Goal: Task Accomplishment & Management: Use online tool/utility

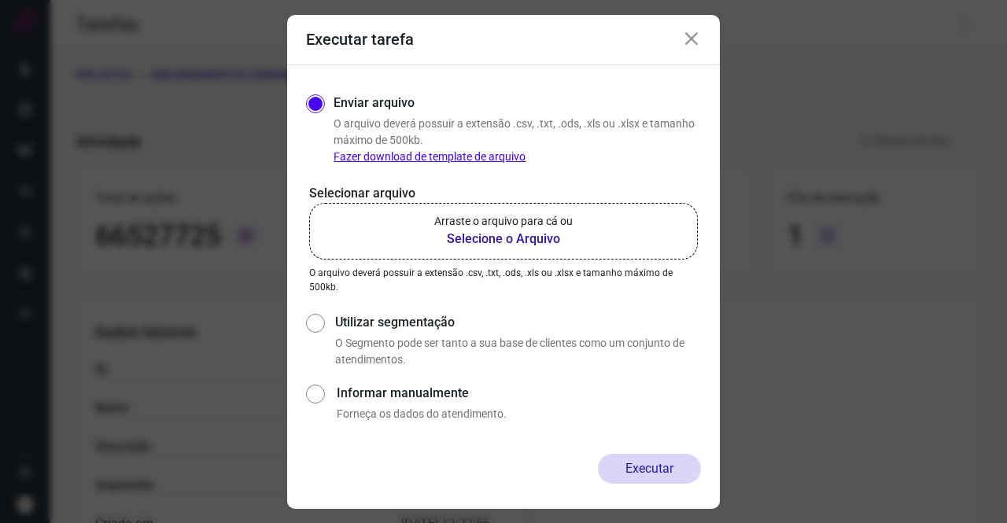
click at [541, 238] on b "Selecione o Arquivo" at bounding box center [503, 239] width 138 height 19
click at [0, 0] on input "Arraste o arquivo para cá ou Selecione o Arquivo" at bounding box center [0, 0] width 0 height 0
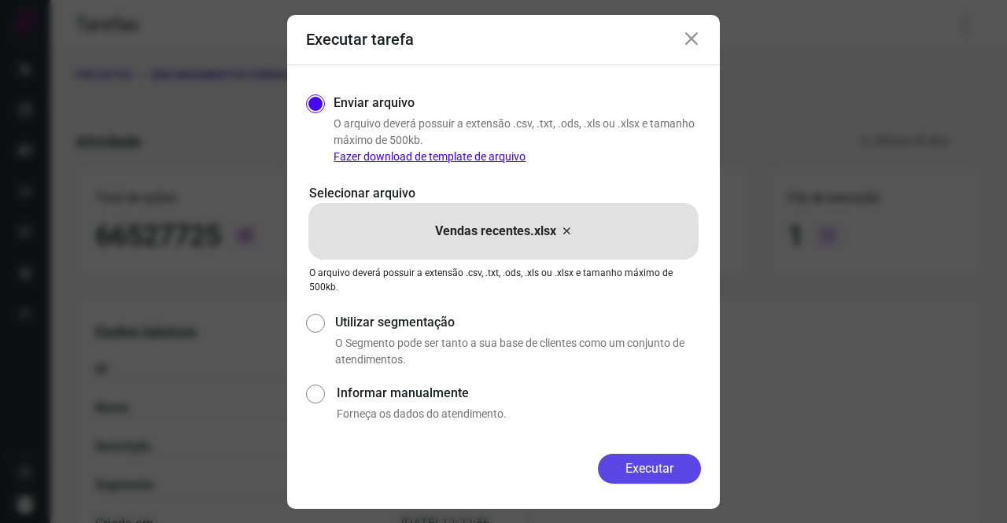
click at [662, 471] on button "Executar" at bounding box center [649, 469] width 103 height 30
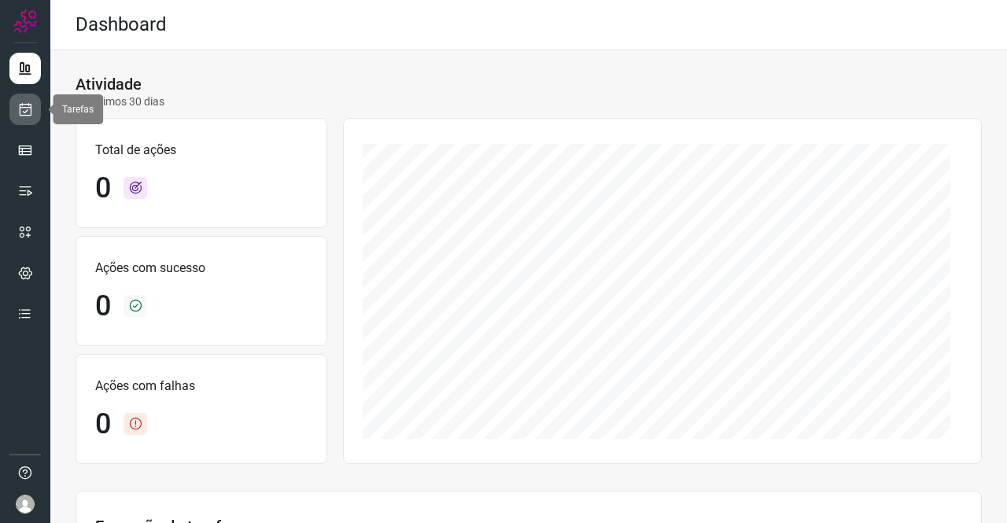
click at [35, 116] on link at bounding box center [24, 109] width 31 height 31
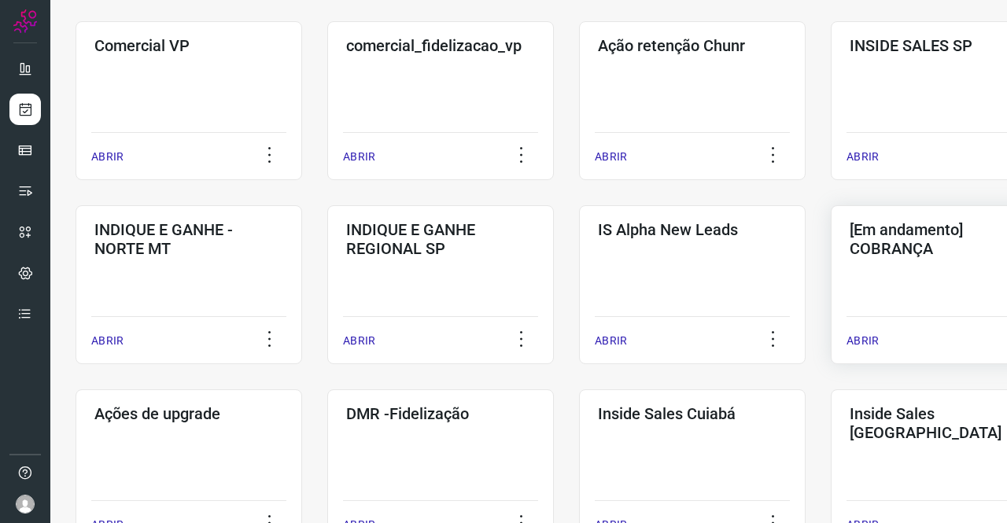
click at [901, 246] on h3 "[Em andamento] COBRANÇA" at bounding box center [944, 239] width 189 height 38
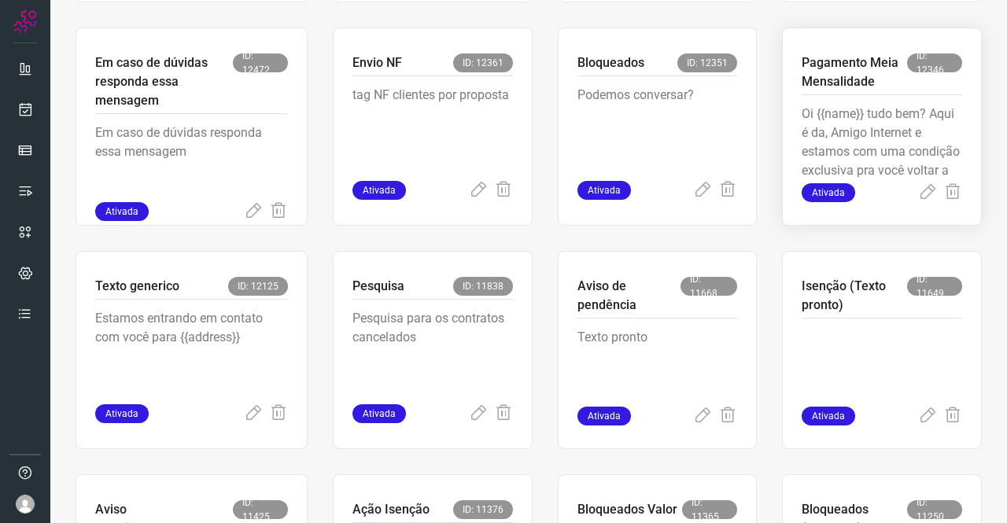
scroll to position [692, 0]
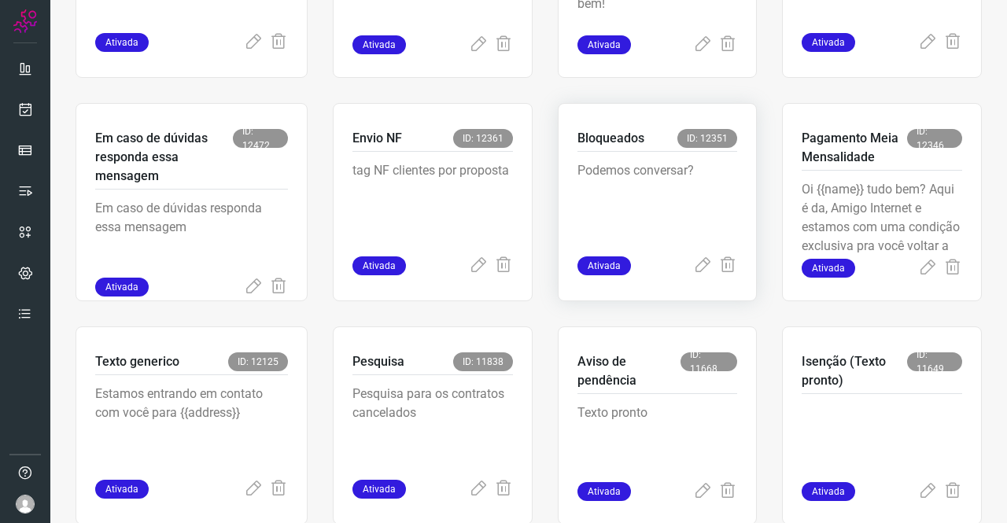
drag, startPoint x: 544, startPoint y: 254, endPoint x: 562, endPoint y: 254, distance: 17.3
click at [544, 254] on div "CRIAR NOVA TAREFA Bloqueados: Valor fixo com desconto ID: 12675 Ativada Cancela…" at bounding box center [529, 91] width 906 height 1316
click at [693, 271] on icon at bounding box center [702, 266] width 19 height 19
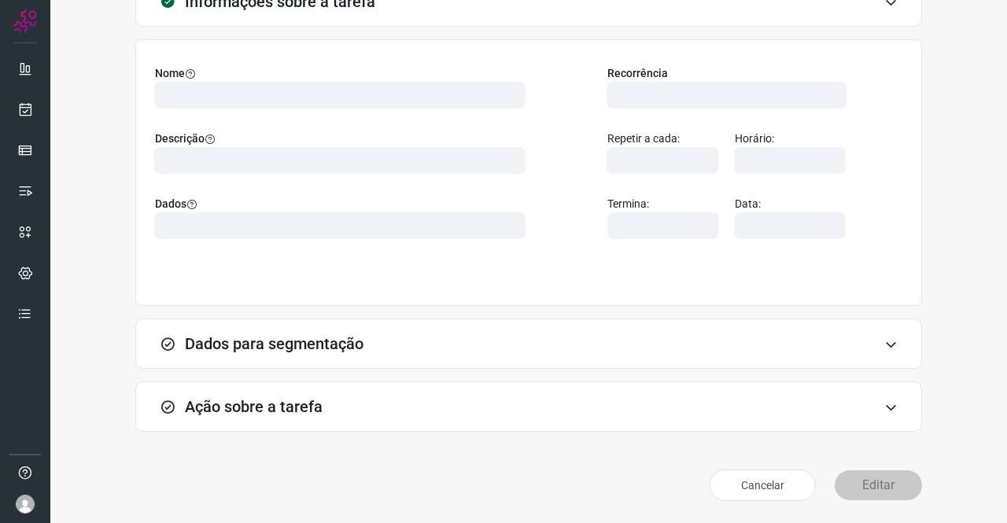
scroll to position [90, 0]
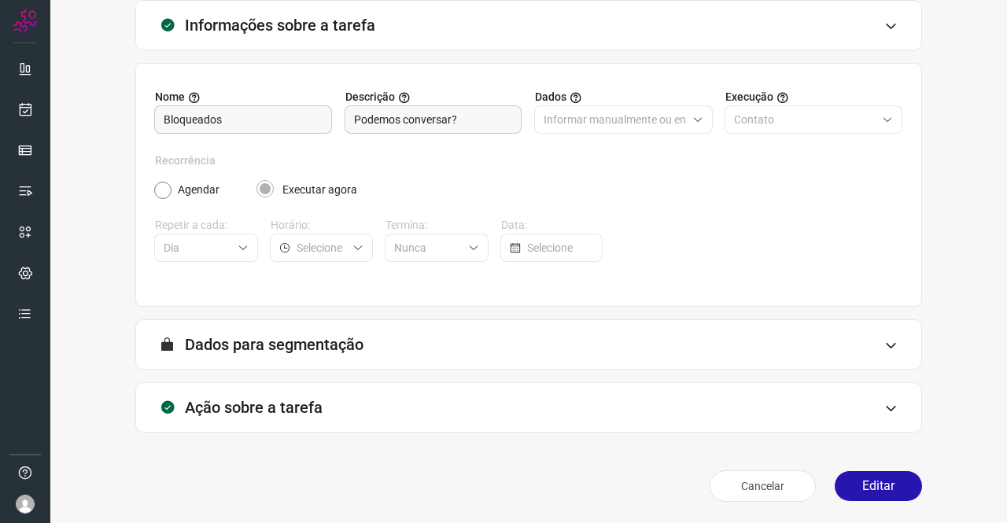
click at [282, 409] on h3 "Ação sobre a tarefa" at bounding box center [254, 407] width 138 height 19
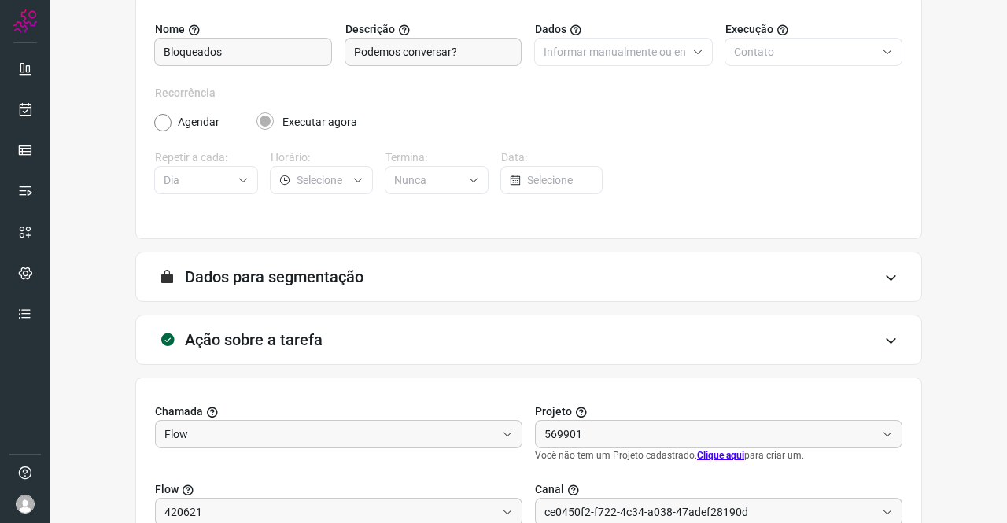
scroll to position [248, 0]
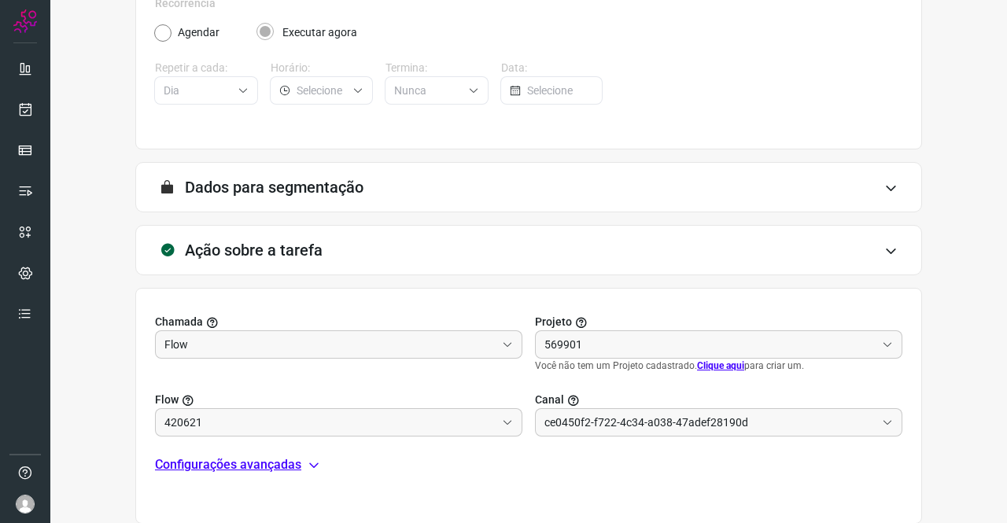
type input "Clientes Bloqueados - Texto generico"
type input "Amigo 0800"
click at [269, 464] on p "Configurações avançadas" at bounding box center [228, 465] width 146 height 19
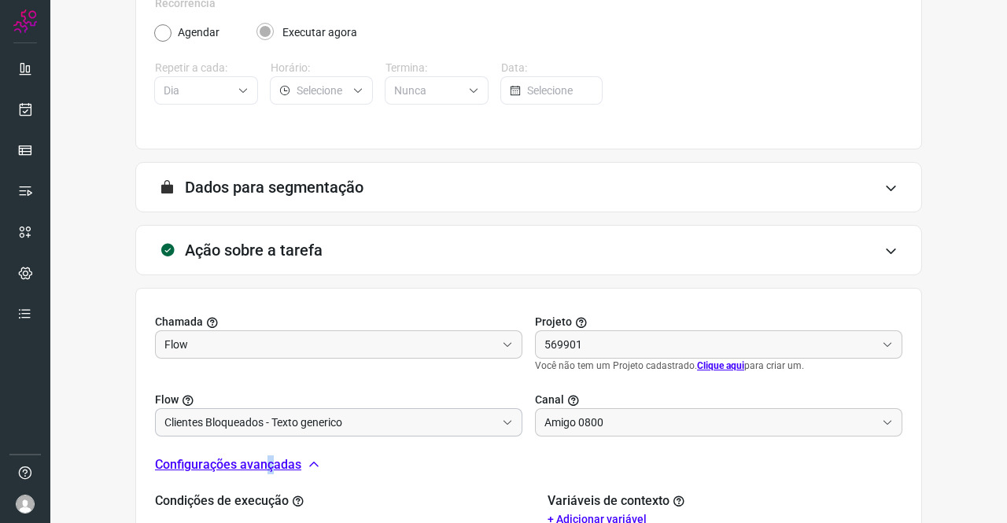
type input "Cobrança"
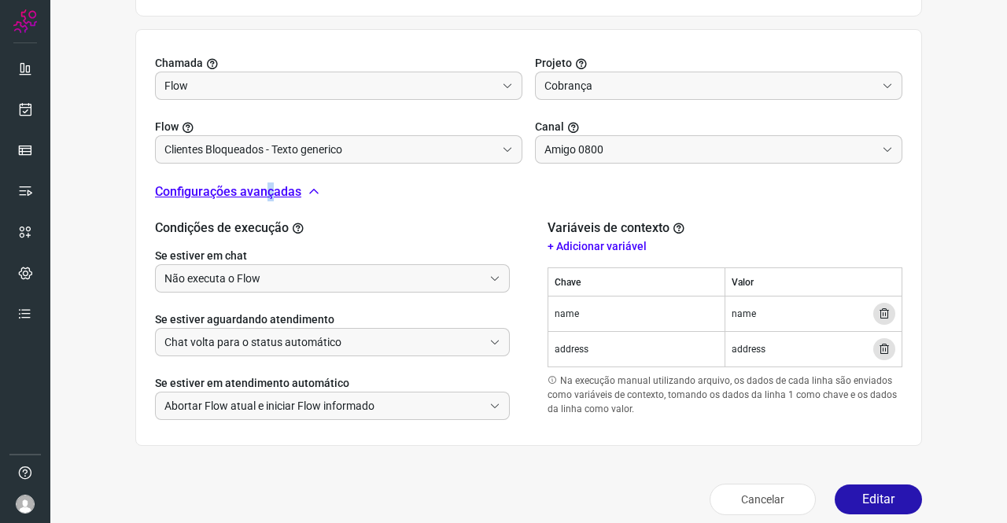
scroll to position [519, 0]
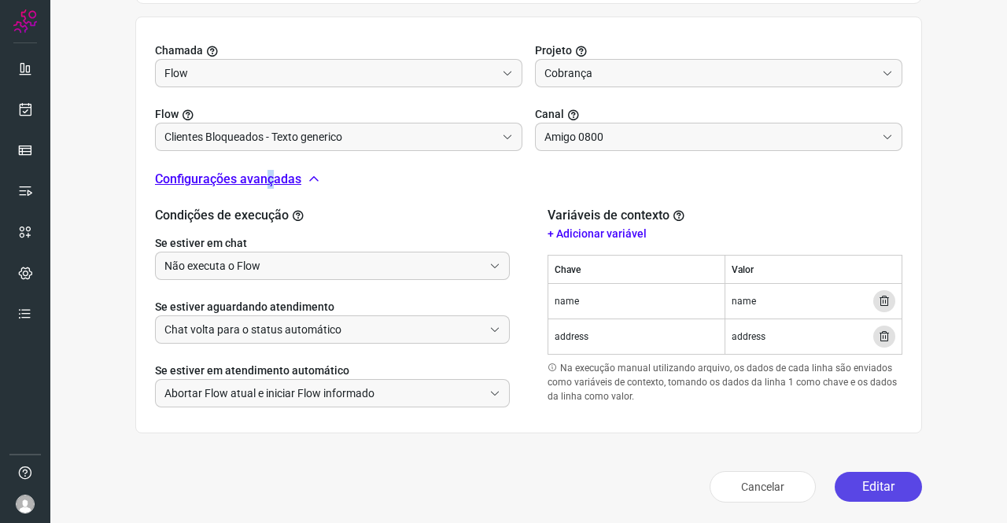
click at [860, 480] on button "Editar" at bounding box center [878, 487] width 87 height 30
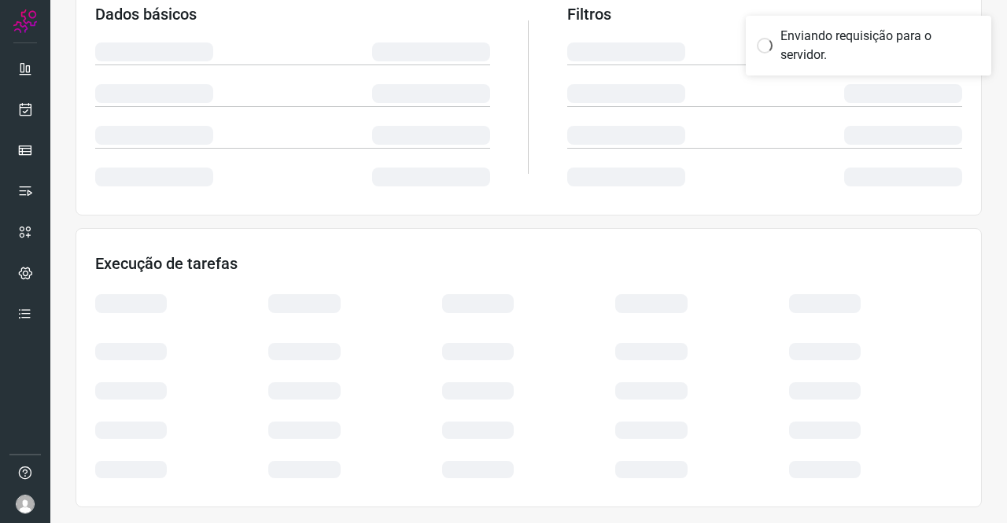
scroll to position [286, 0]
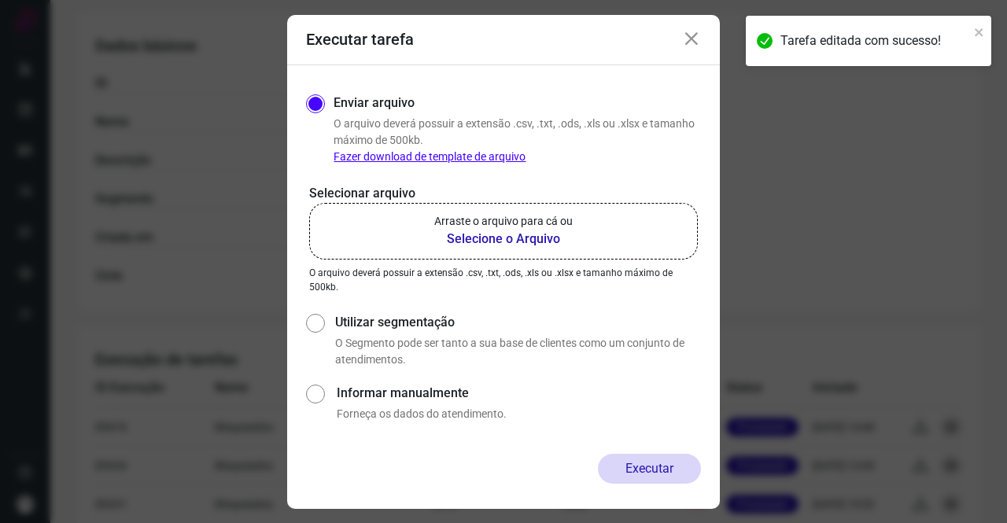
click at [545, 234] on b "Selecione o Arquivo" at bounding box center [503, 239] width 138 height 19
click at [0, 0] on input "Arraste o arquivo para cá ou Selecione o Arquivo" at bounding box center [0, 0] width 0 height 0
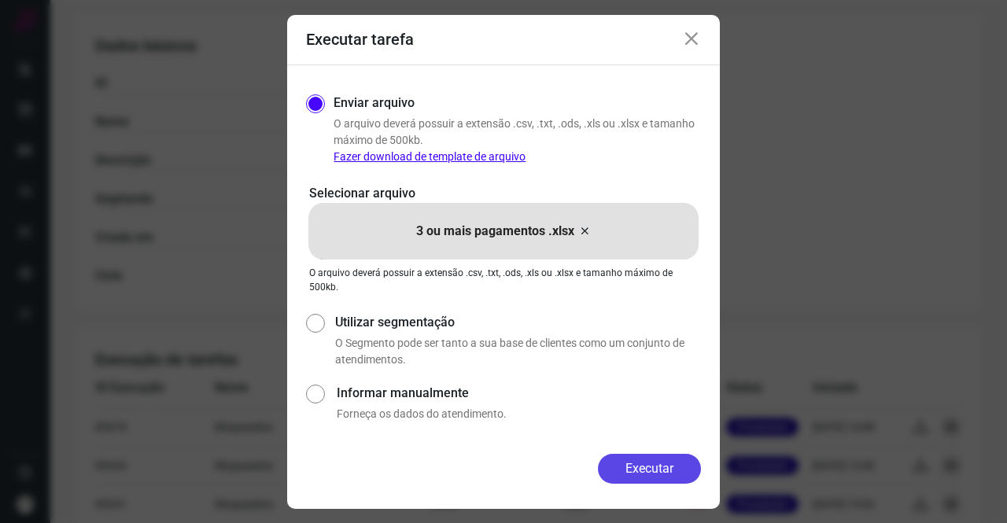
click at [685, 467] on button "Executar" at bounding box center [649, 469] width 103 height 30
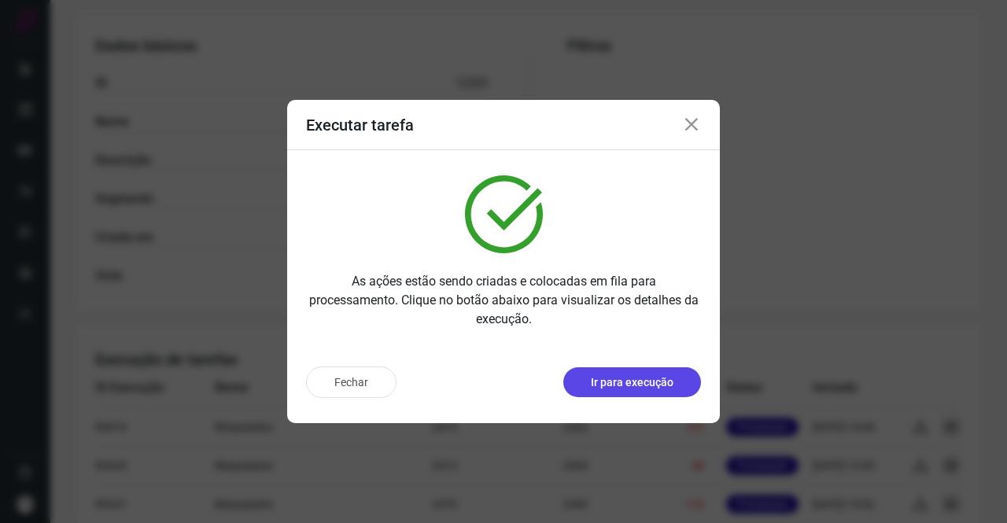
drag, startPoint x: 610, startPoint y: 388, endPoint x: 616, endPoint y: 367, distance: 21.4
click at [614, 375] on p "Ir para execução" at bounding box center [632, 383] width 83 height 17
click at [622, 371] on button "Ir para execução" at bounding box center [632, 382] width 138 height 30
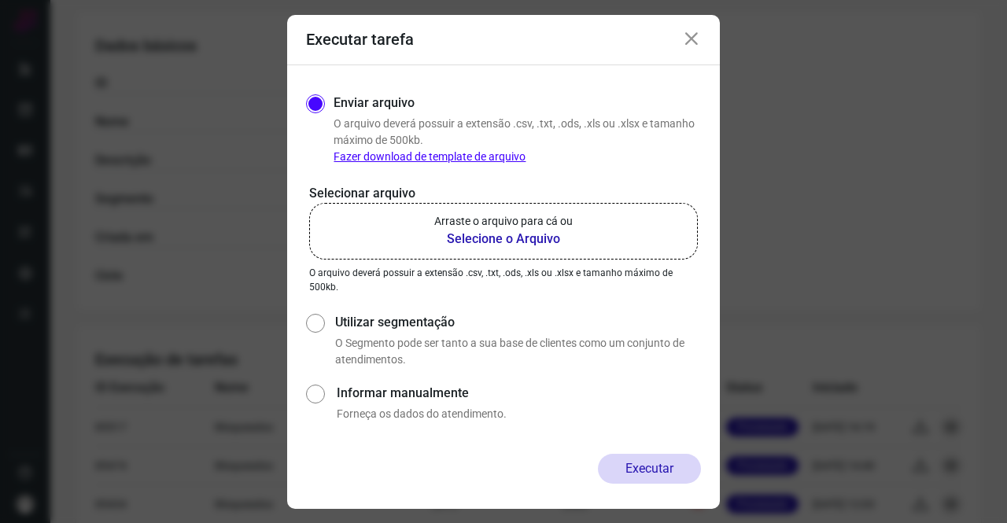
click at [526, 241] on b "Selecione o Arquivo" at bounding box center [503, 239] width 138 height 19
click at [0, 0] on input "Arraste o arquivo para cá ou Selecione o Arquivo" at bounding box center [0, 0] width 0 height 0
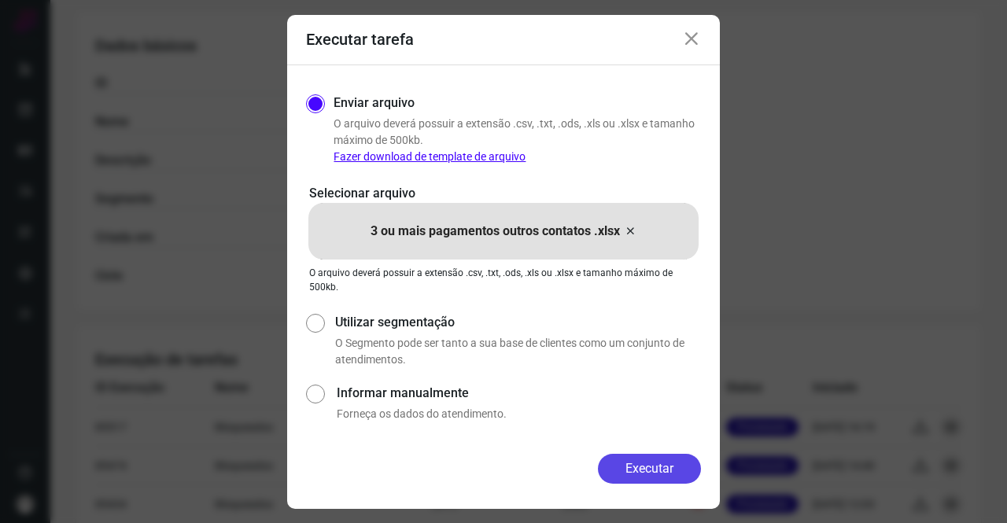
click at [670, 456] on button "Executar" at bounding box center [649, 469] width 103 height 30
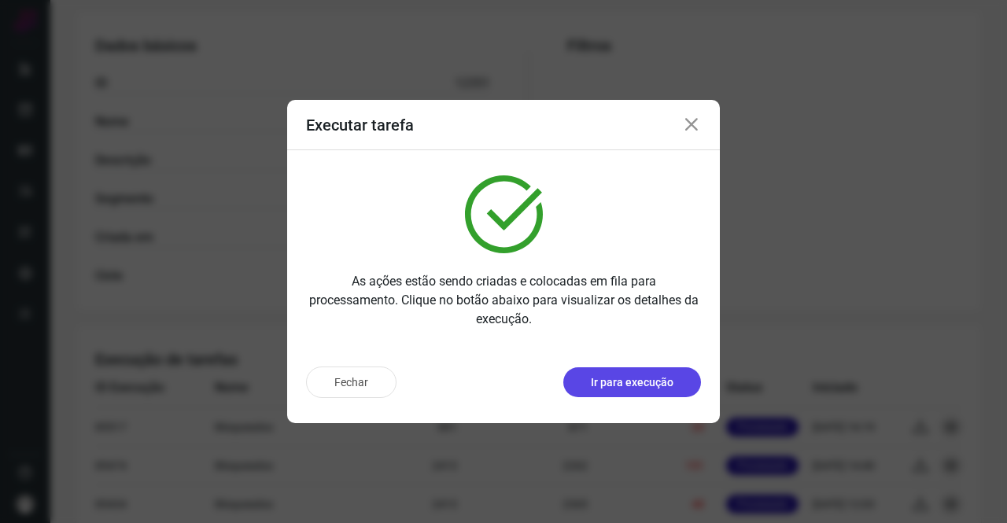
click at [641, 378] on p "Ir para execução" at bounding box center [632, 383] width 83 height 17
